Goal: Information Seeking & Learning: Learn about a topic

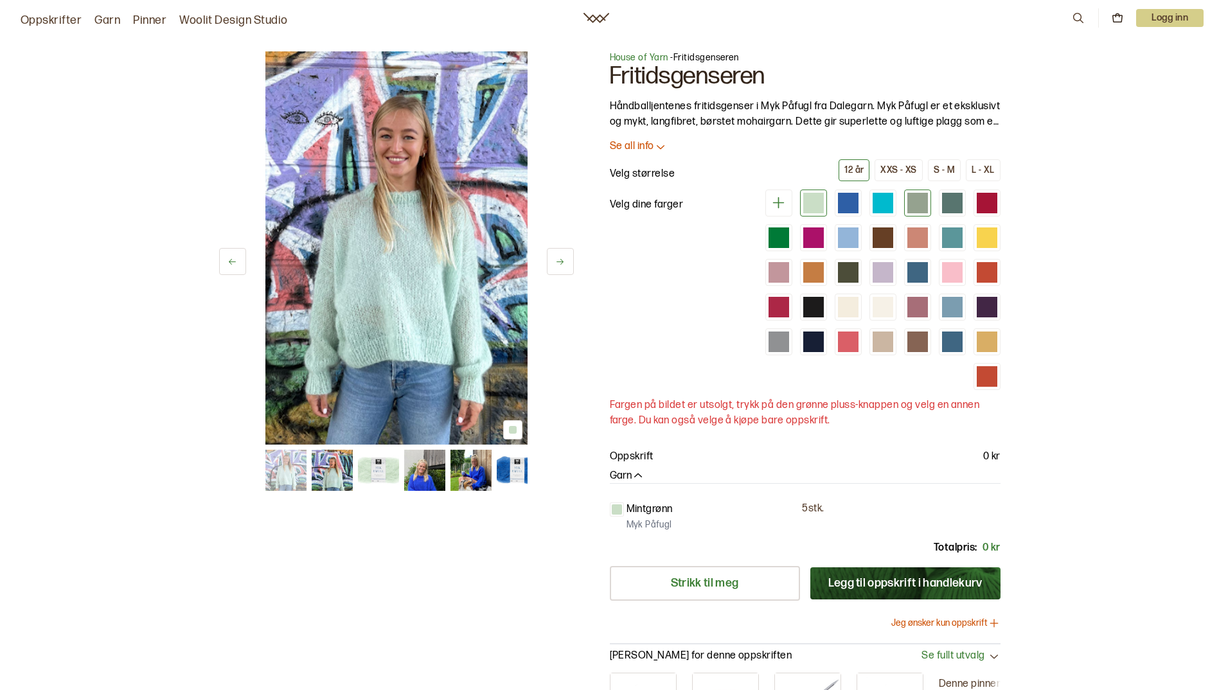
click at [914, 207] on div at bounding box center [918, 203] width 21 height 21
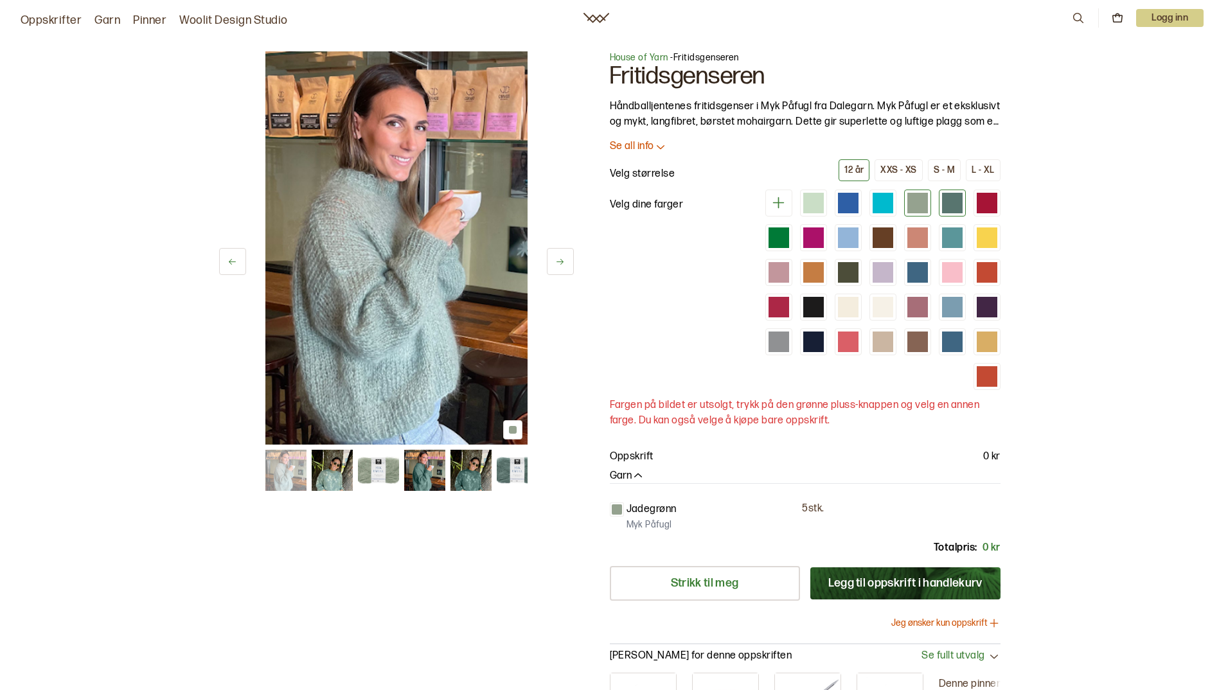
click at [946, 208] on div at bounding box center [952, 203] width 21 height 21
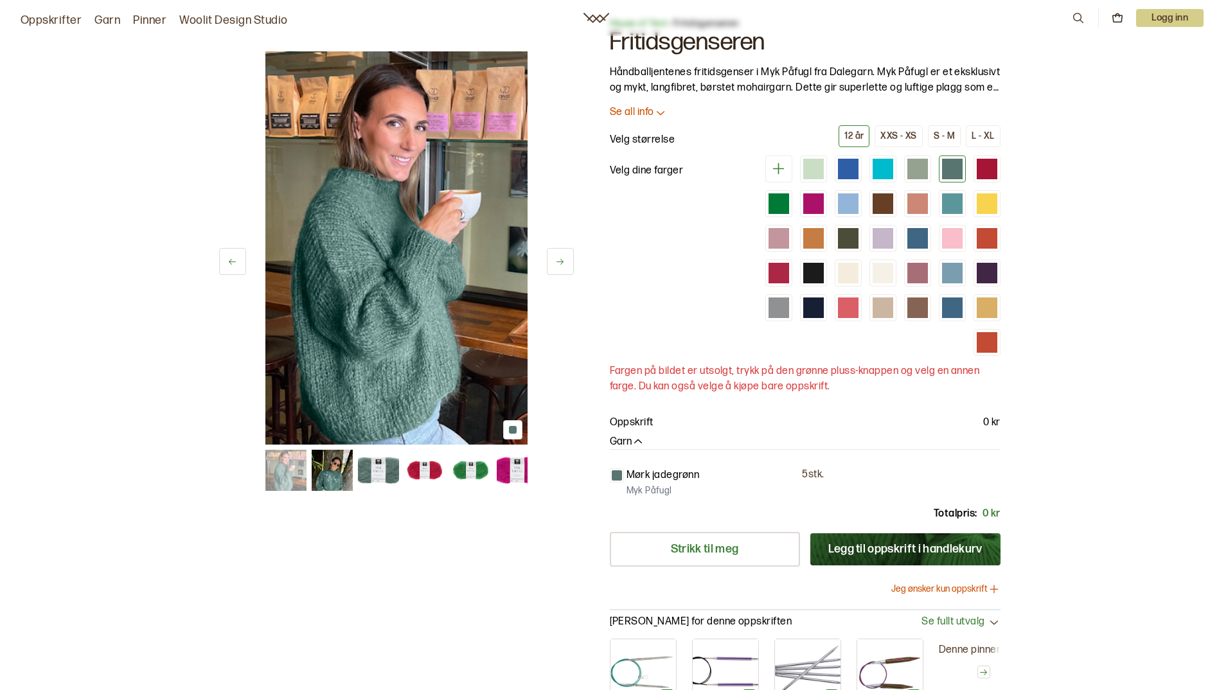
scroll to position [129, 0]
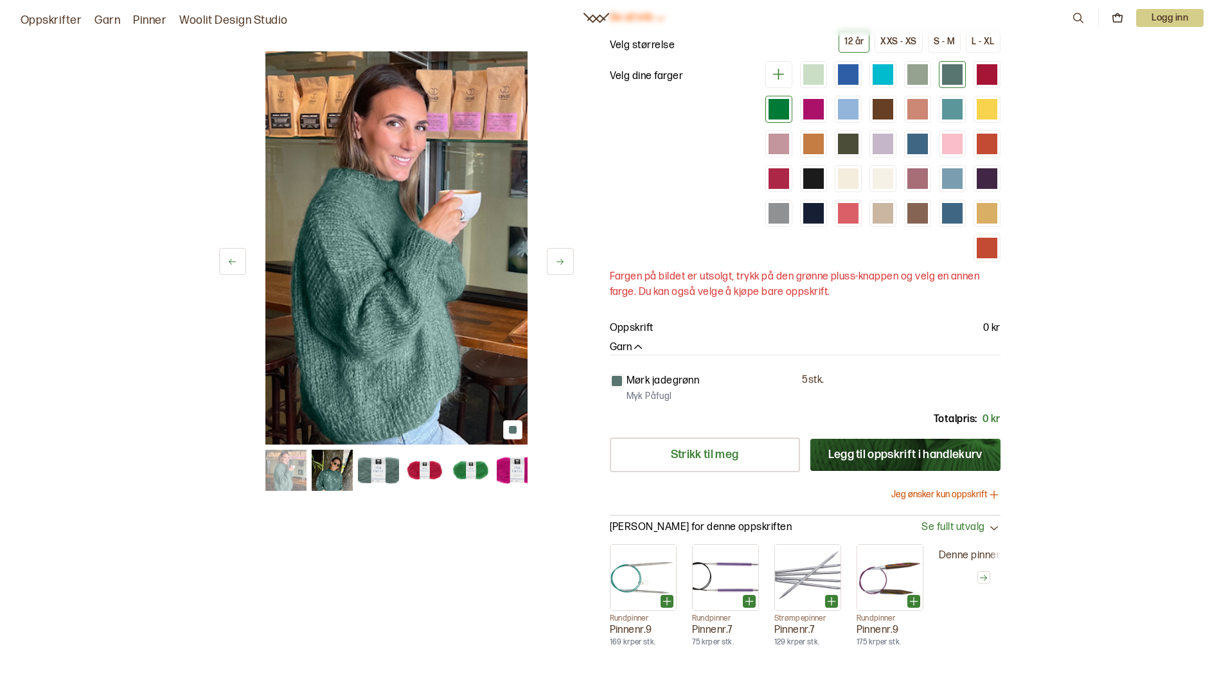
click at [781, 102] on div at bounding box center [779, 109] width 21 height 21
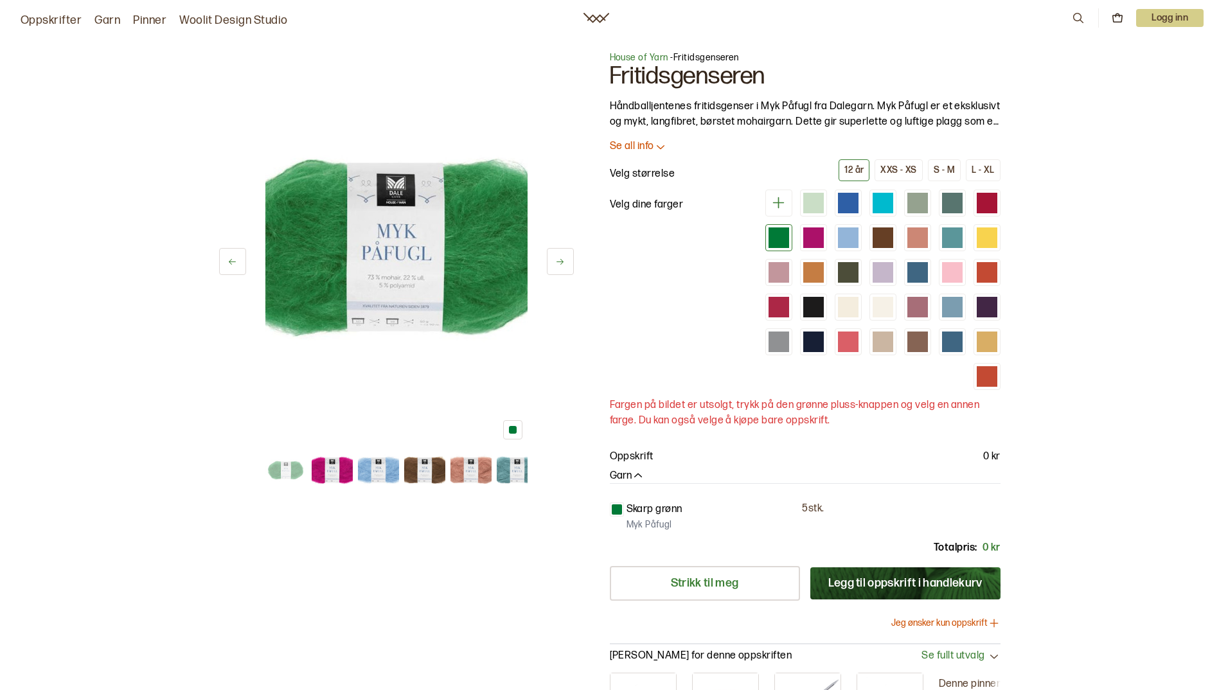
click at [656, 140] on icon at bounding box center [660, 146] width 13 height 13
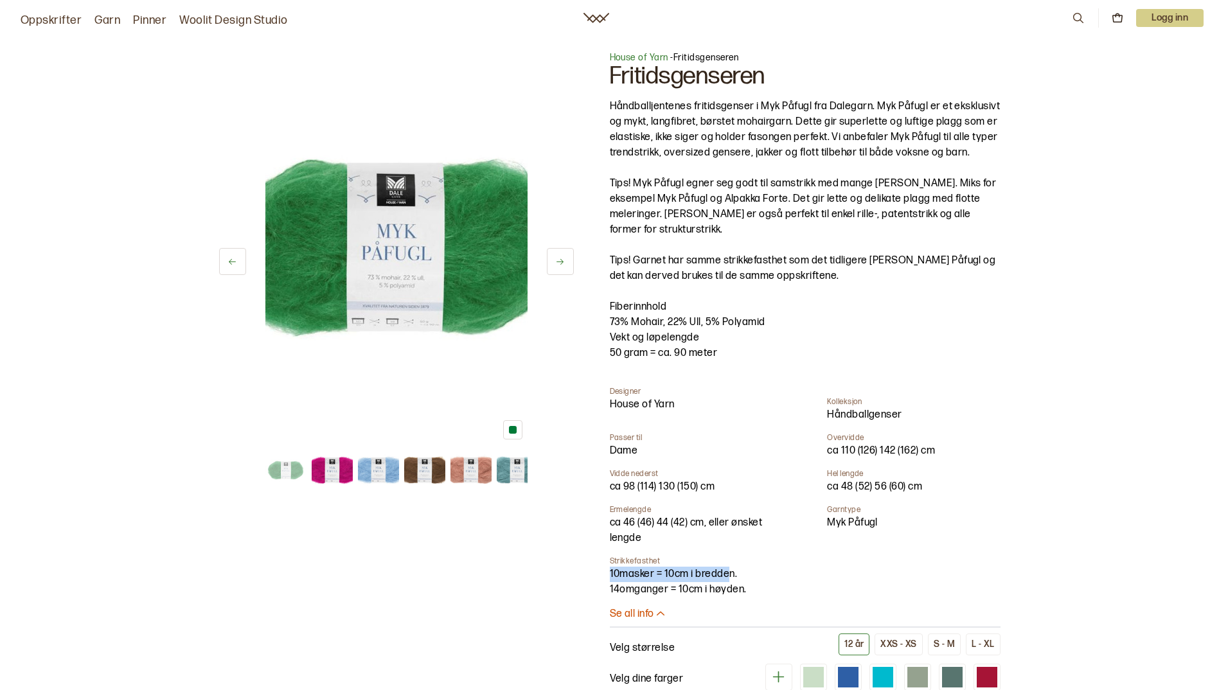
drag, startPoint x: 704, startPoint y: 580, endPoint x: 610, endPoint y: 580, distance: 93.8
click at [610, 580] on span "10 masker = 10 cm i bredden." at bounding box center [674, 574] width 128 height 12
click at [711, 317] on p "73% Mohair, 22% Ull, 5% Polyamid" at bounding box center [805, 322] width 391 height 15
